Goal: Task Accomplishment & Management: Manage account settings

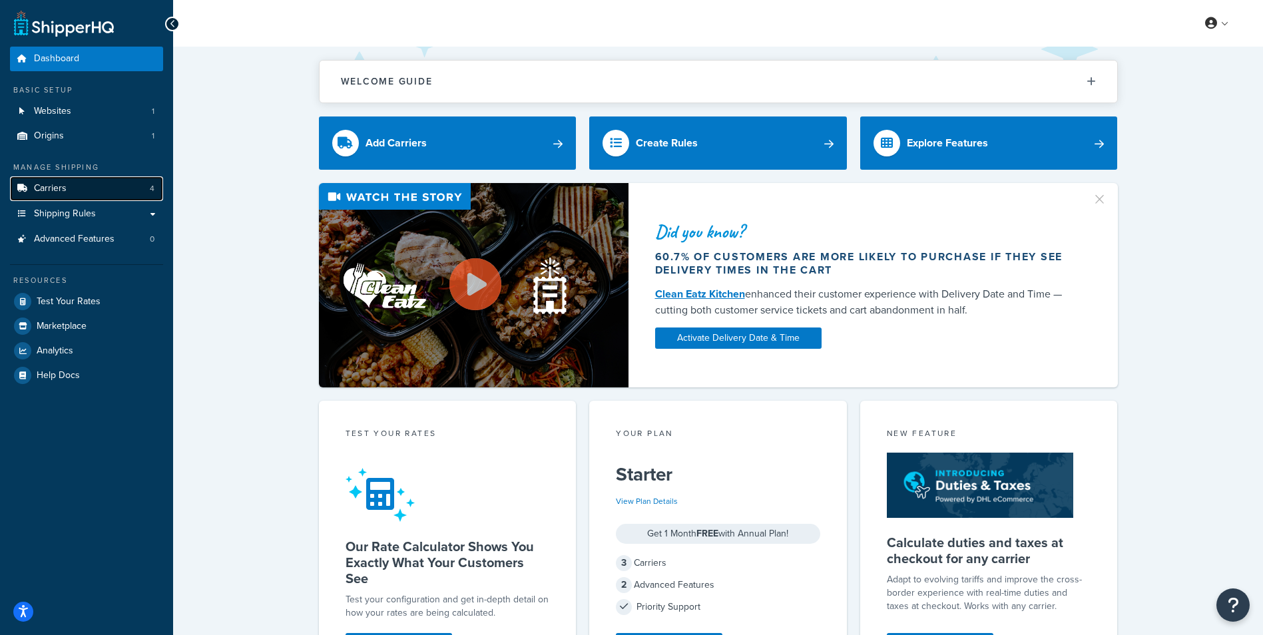
click at [75, 183] on link "Carriers 4" at bounding box center [86, 188] width 153 height 25
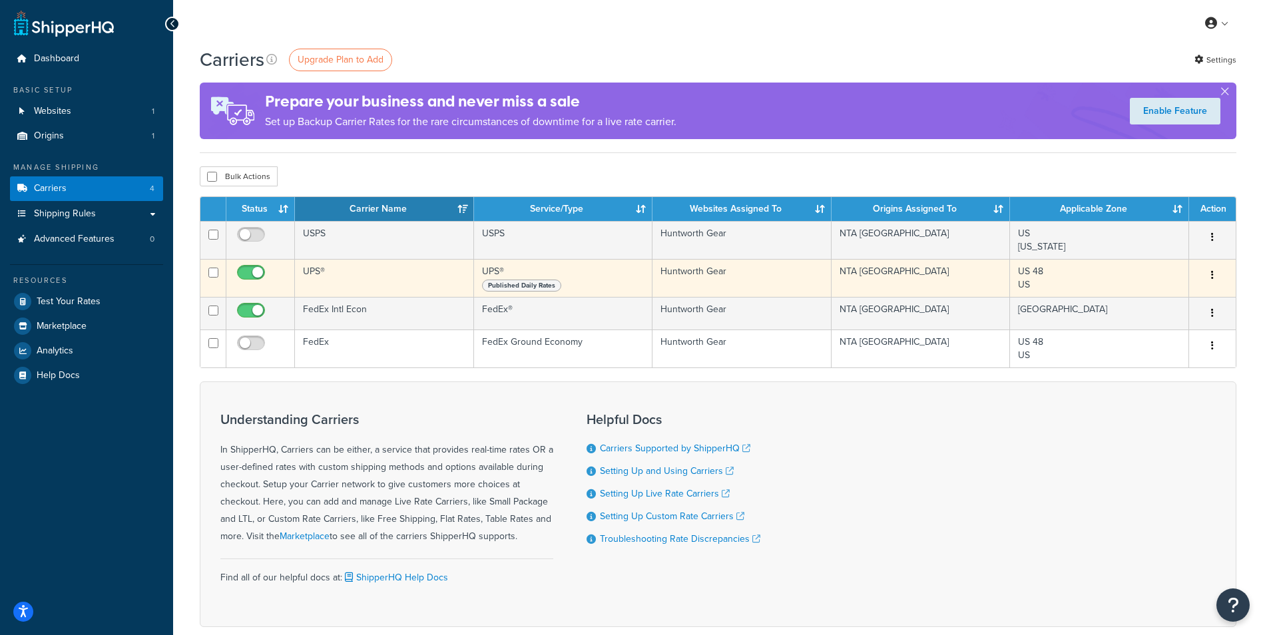
click at [1209, 273] on button "button" at bounding box center [1212, 275] width 19 height 21
click at [1197, 293] on link "Edit" at bounding box center [1158, 301] width 105 height 27
click at [535, 280] on span "Published Daily Rates" at bounding box center [521, 286] width 79 height 12
click at [533, 285] on span "Published Daily Rates" at bounding box center [521, 286] width 79 height 12
click at [1217, 272] on button "button" at bounding box center [1212, 275] width 19 height 21
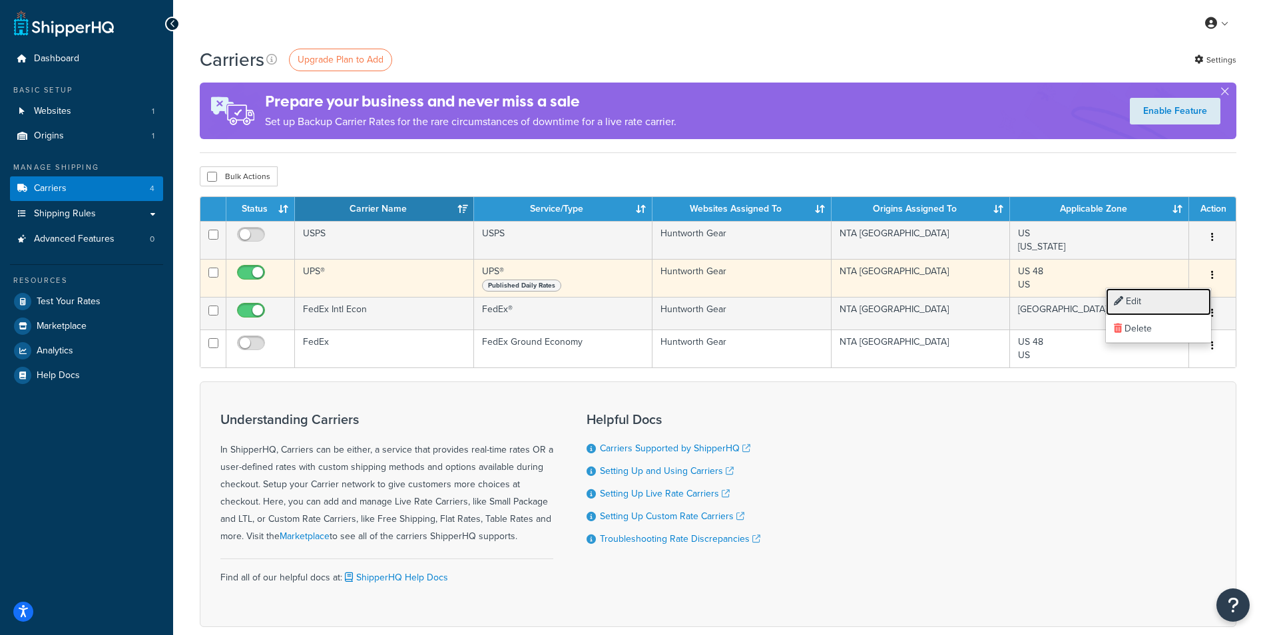
click at [1205, 296] on link "Edit" at bounding box center [1158, 301] width 105 height 27
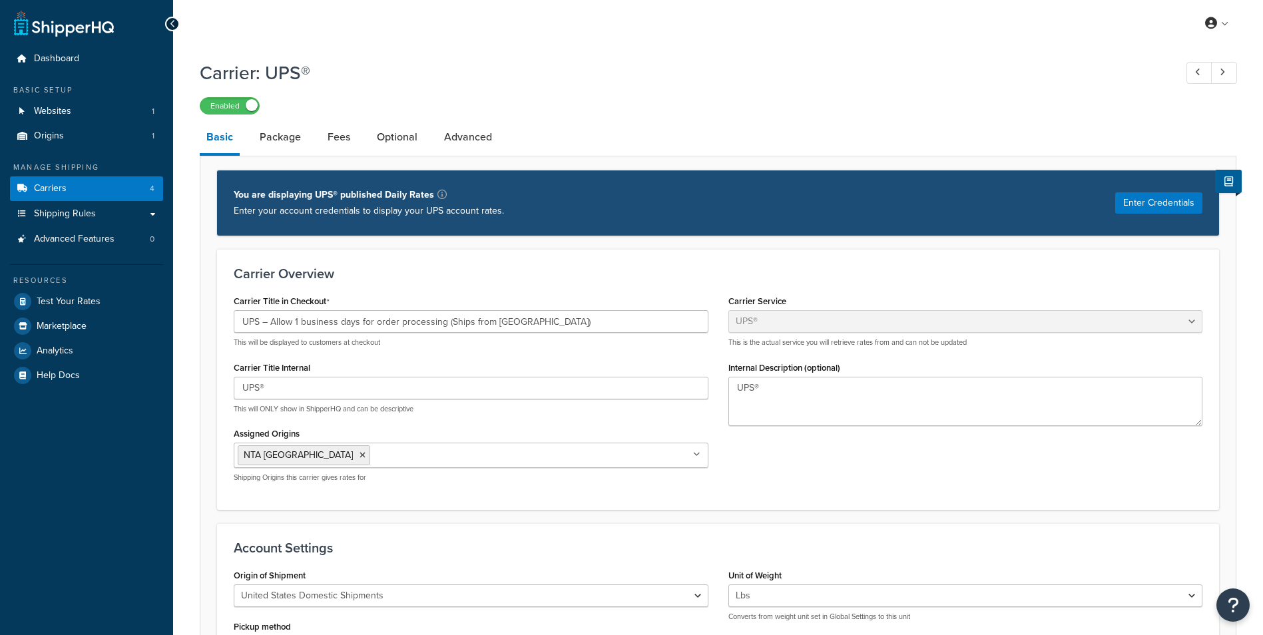
select select "ups"
click at [277, 134] on link "Package" at bounding box center [280, 137] width 55 height 32
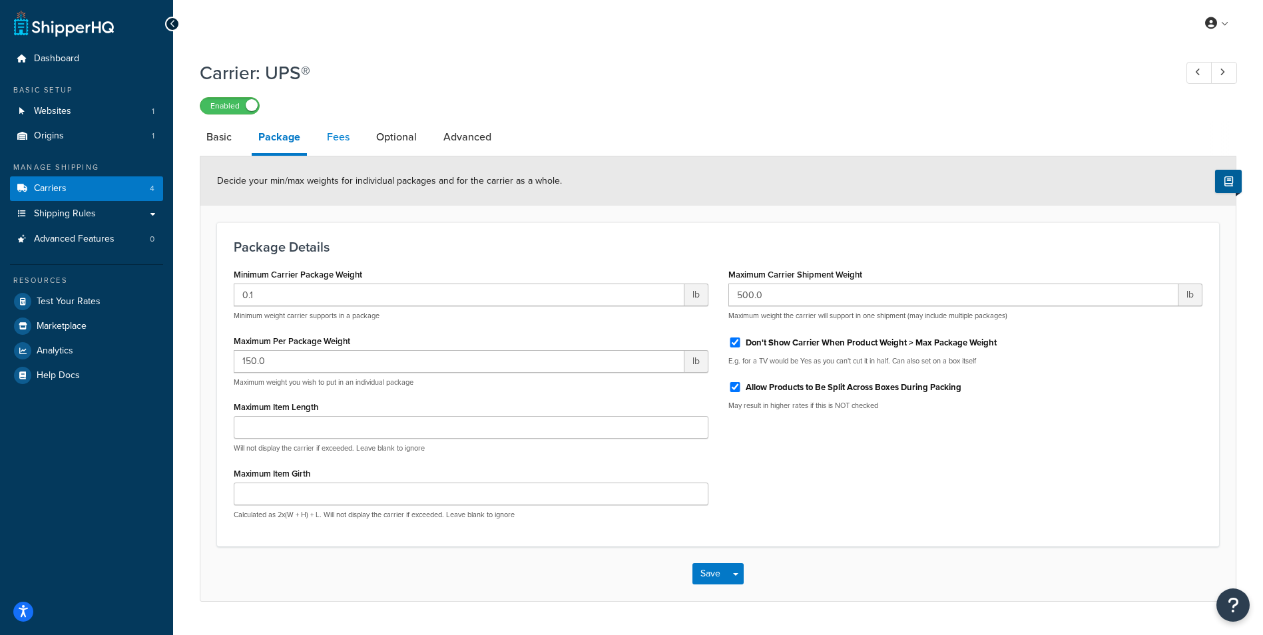
click at [333, 137] on link "Fees" at bounding box center [338, 137] width 36 height 32
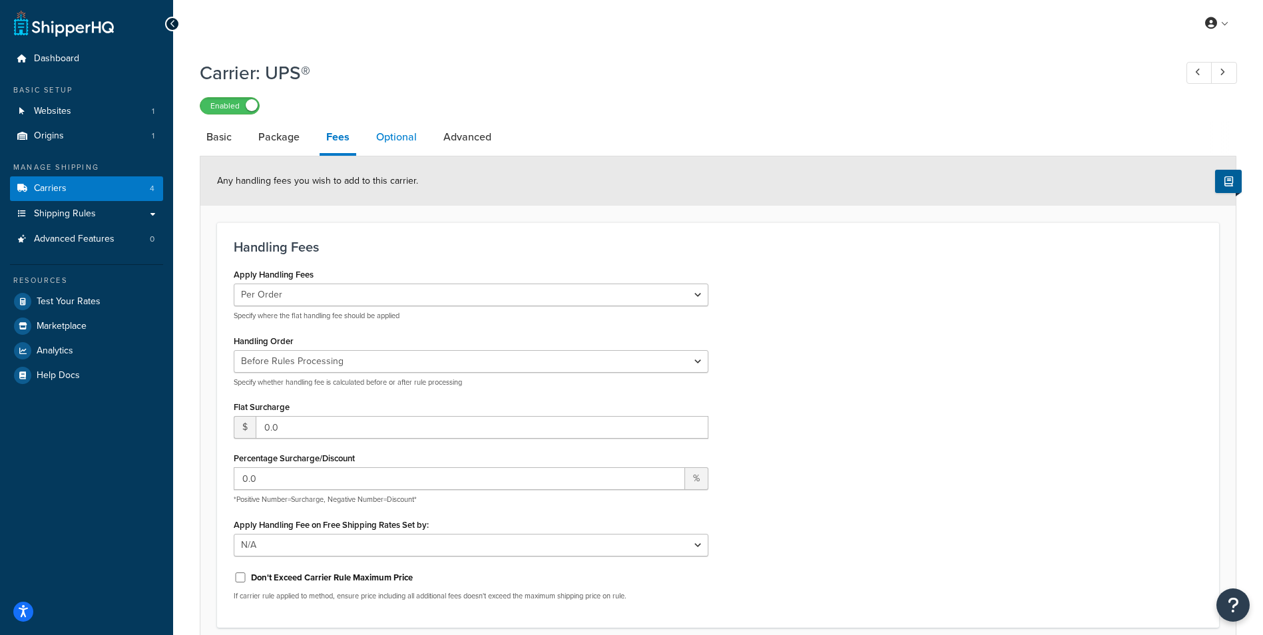
click at [394, 135] on link "Optional" at bounding box center [397, 137] width 54 height 32
select select "business"
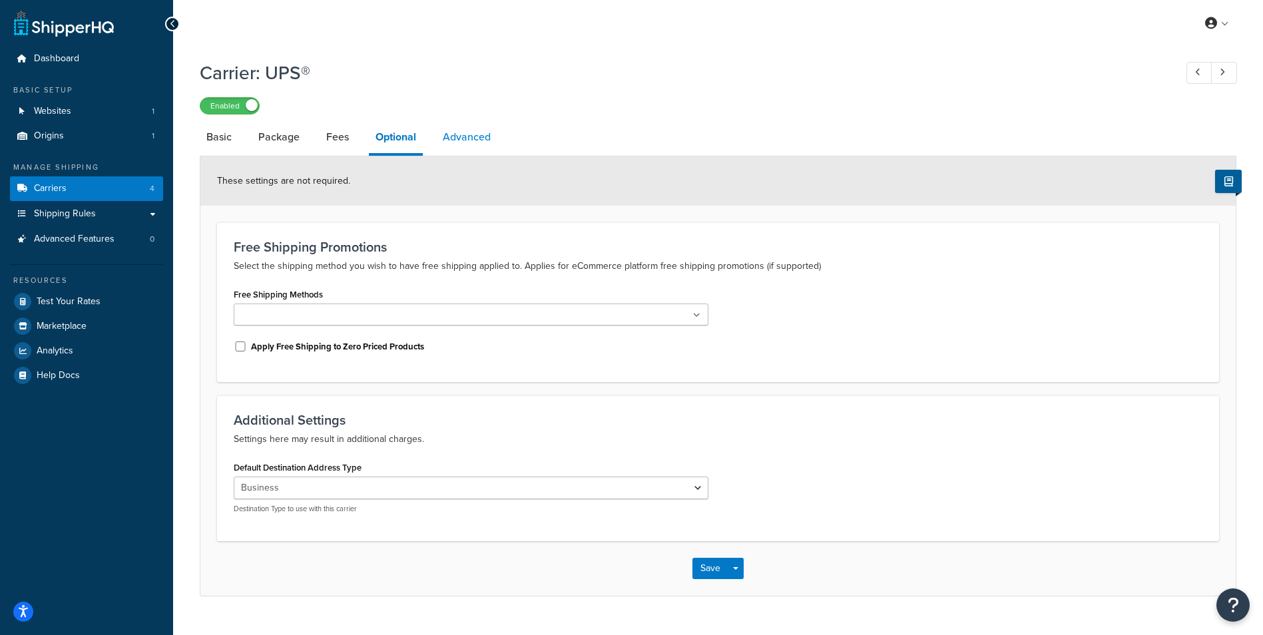
click at [461, 133] on link "Advanced" at bounding box center [466, 137] width 61 height 32
select select "false"
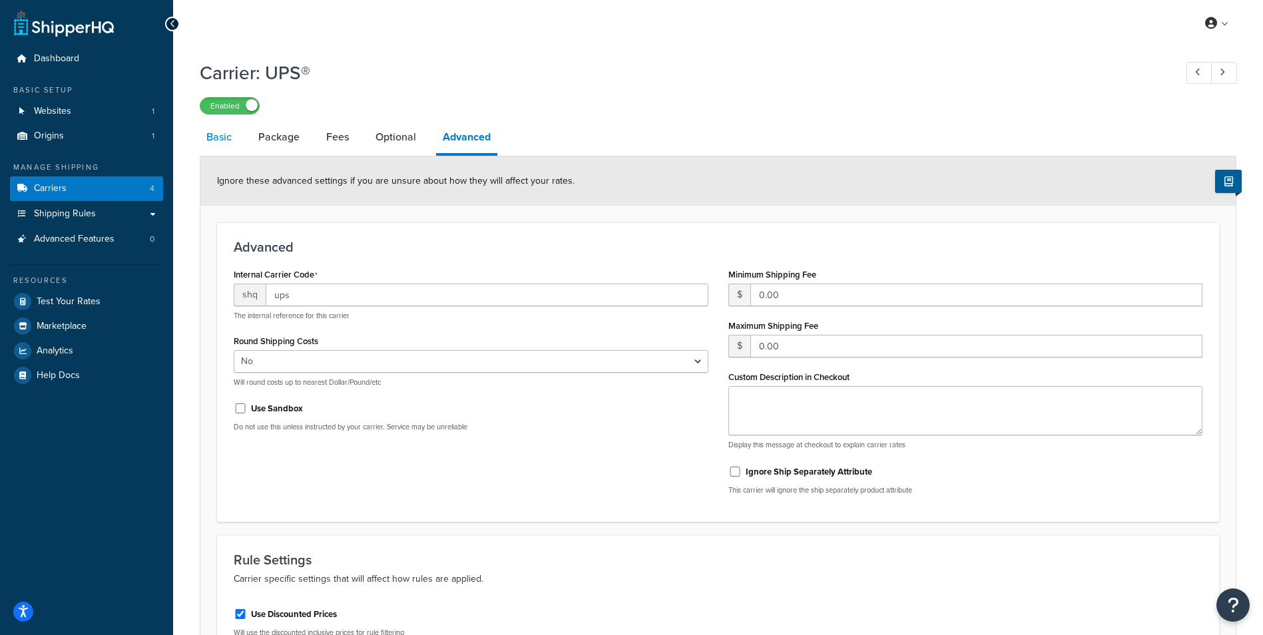
click at [234, 142] on link "Basic" at bounding box center [219, 137] width 39 height 32
select select "ups"
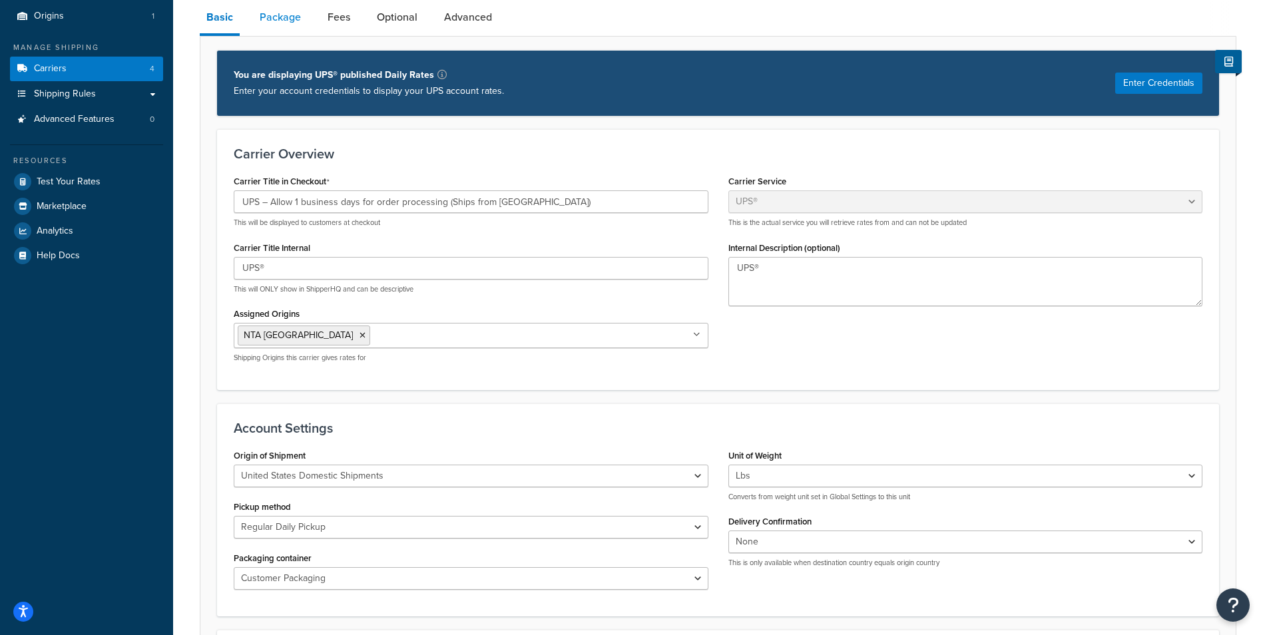
scroll to position [133, 0]
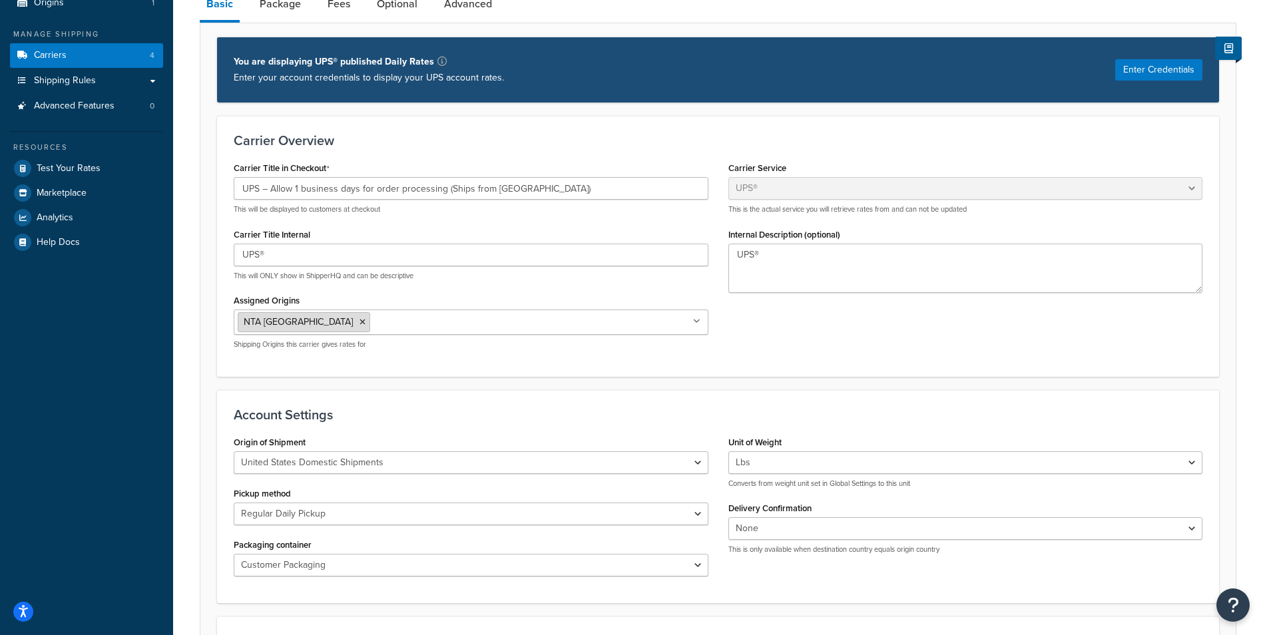
click at [287, 321] on span "NTA [GEOGRAPHIC_DATA]" at bounding box center [298, 322] width 109 height 14
click at [697, 321] on icon at bounding box center [698, 322] width 6 height 8
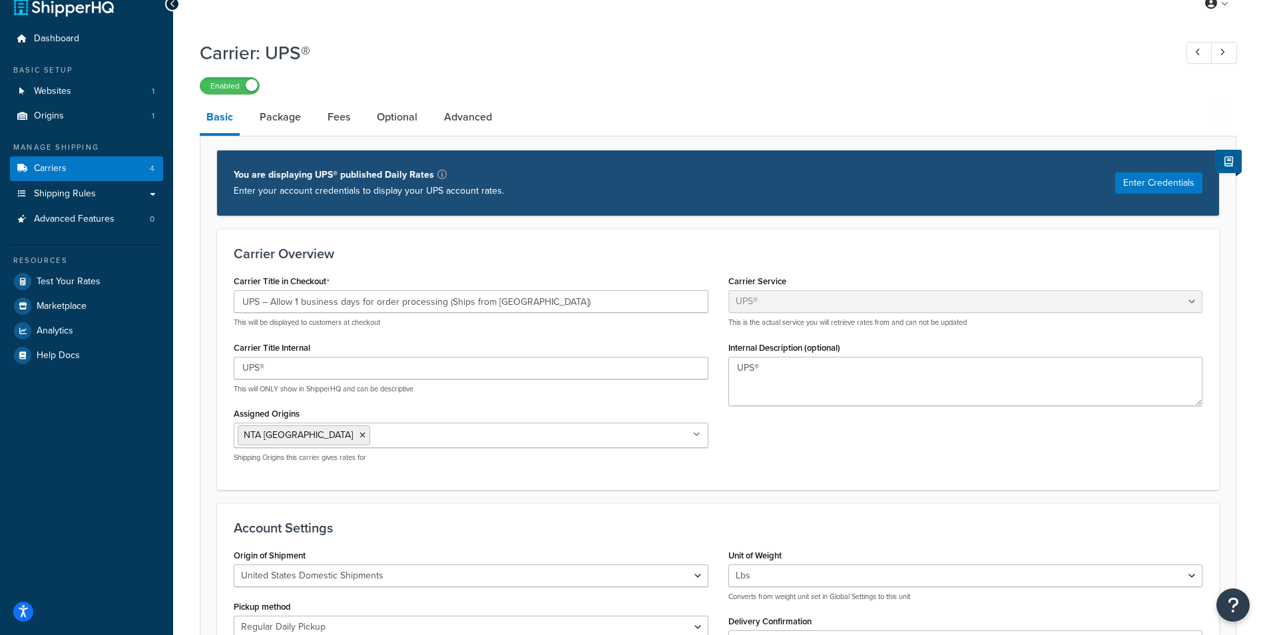
scroll to position [0, 0]
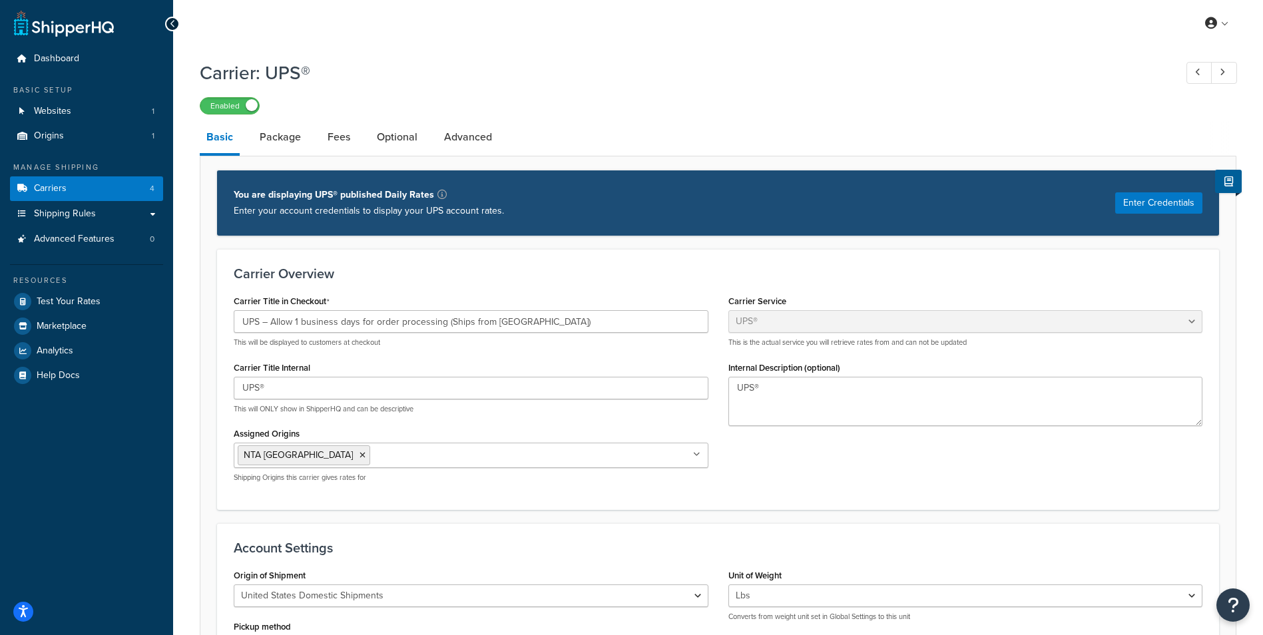
click at [171, 20] on icon at bounding box center [173, 23] width 6 height 9
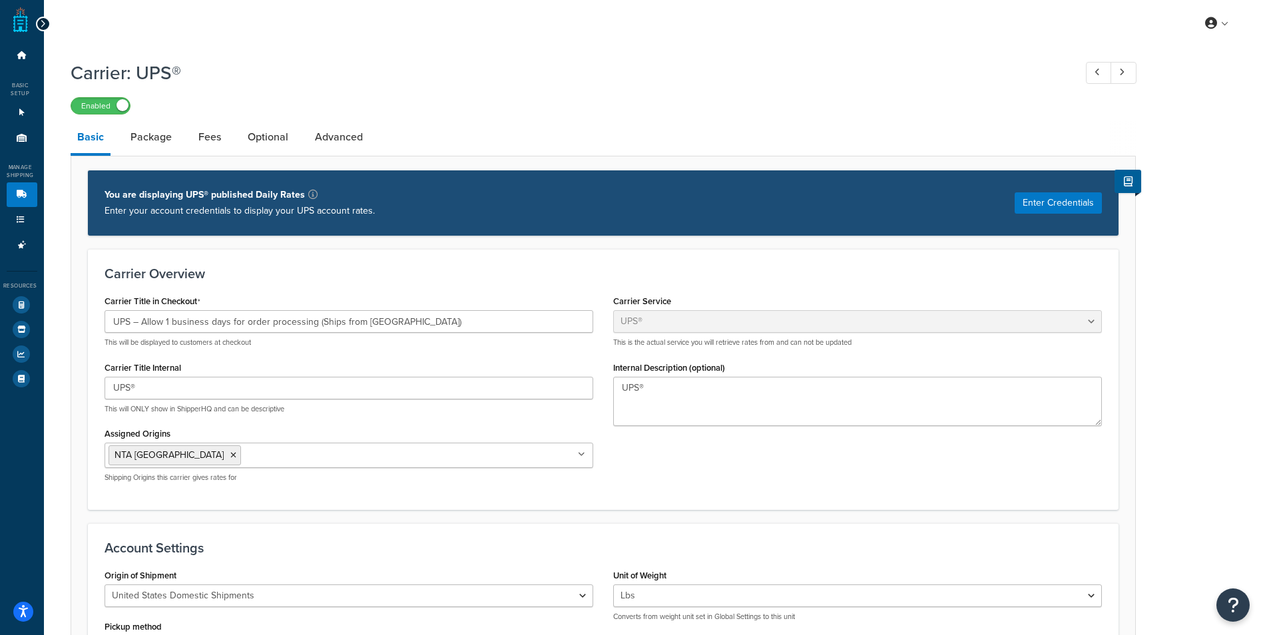
click at [45, 24] on icon at bounding box center [43, 23] width 6 height 9
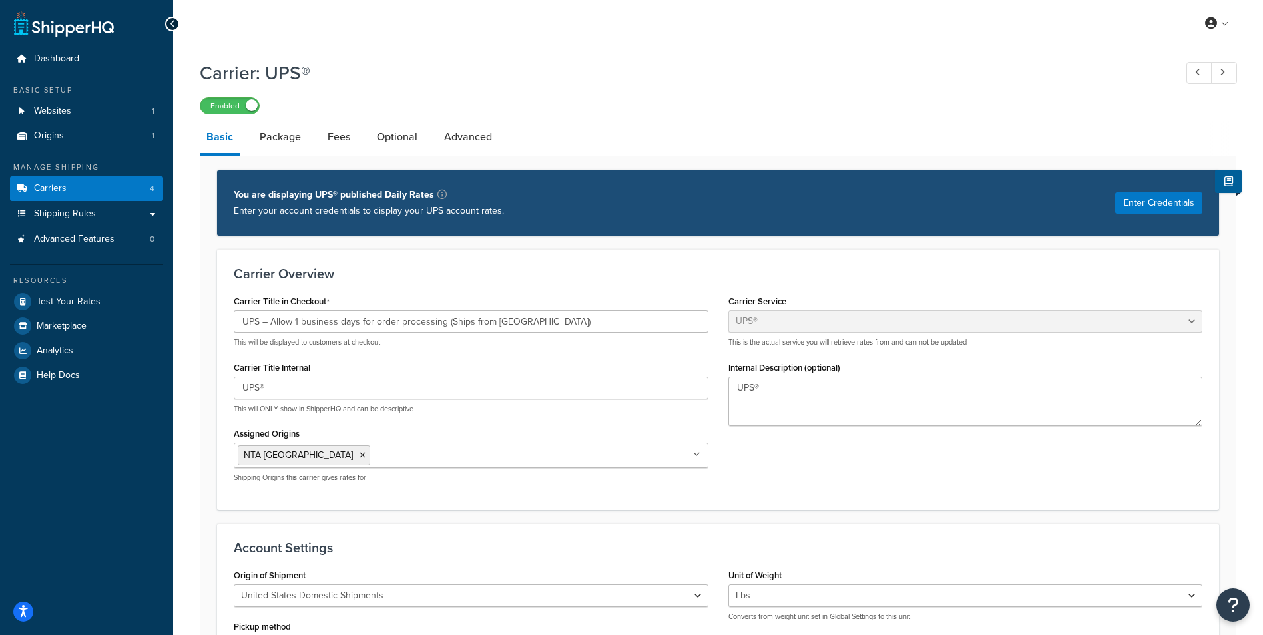
click at [536, 81] on h1 "Carrier: UPS®" at bounding box center [681, 73] width 962 height 26
select select "false"
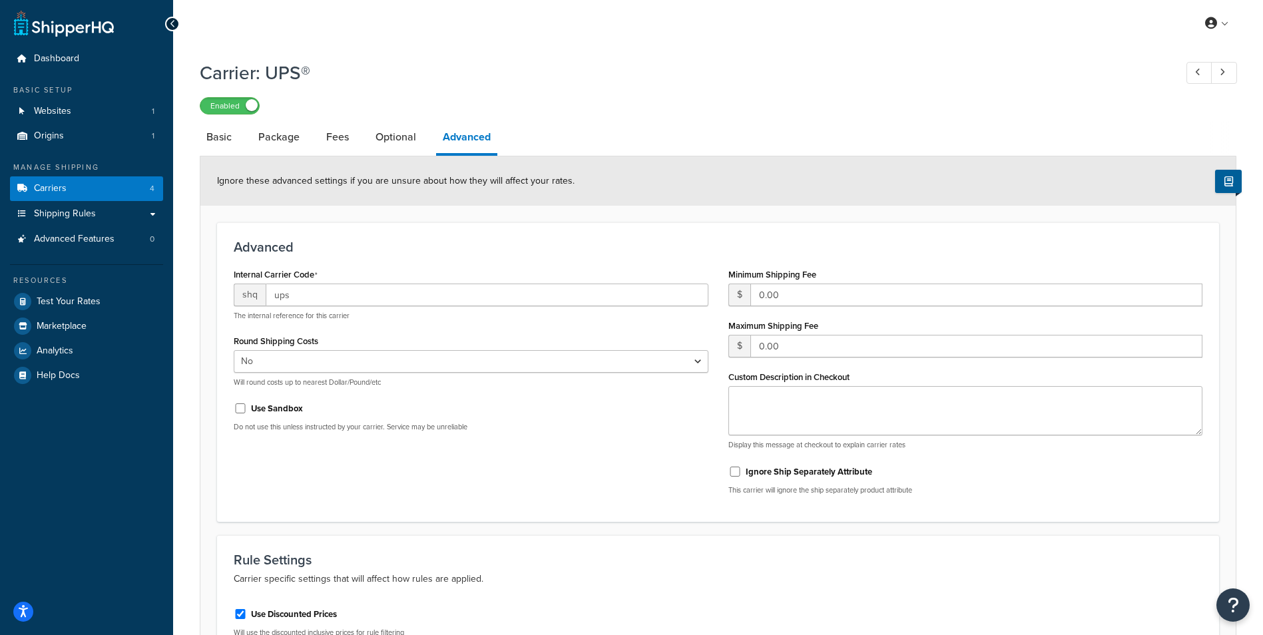
select select "business"
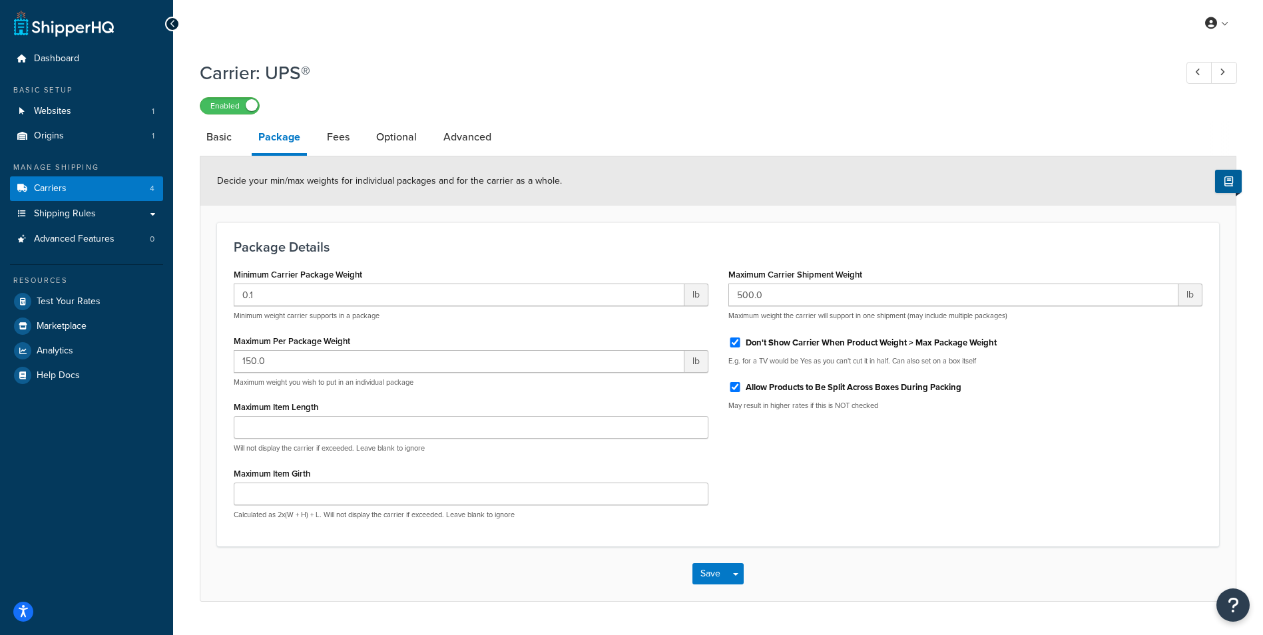
select select "ups"
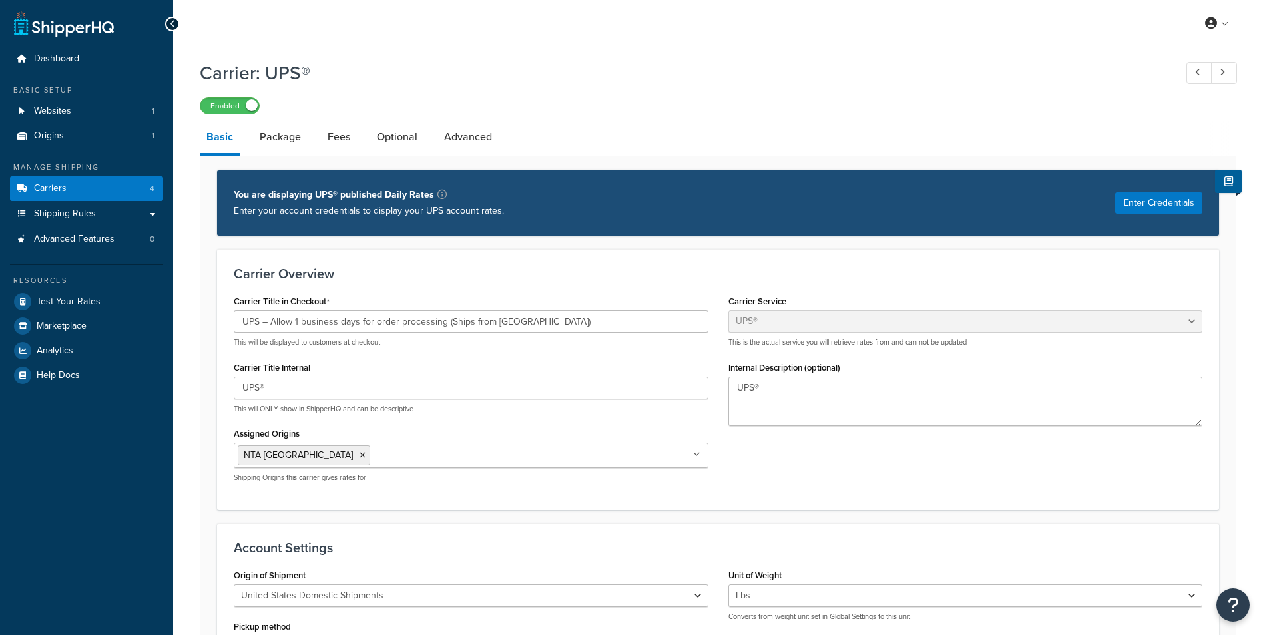
select select "ups"
click at [232, 143] on link "Basic" at bounding box center [220, 138] width 40 height 35
